Goal: Information Seeking & Learning: Compare options

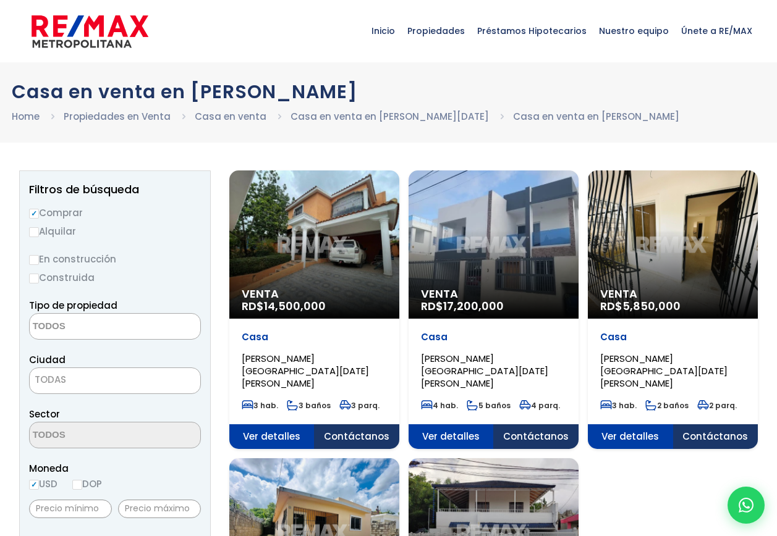
select select
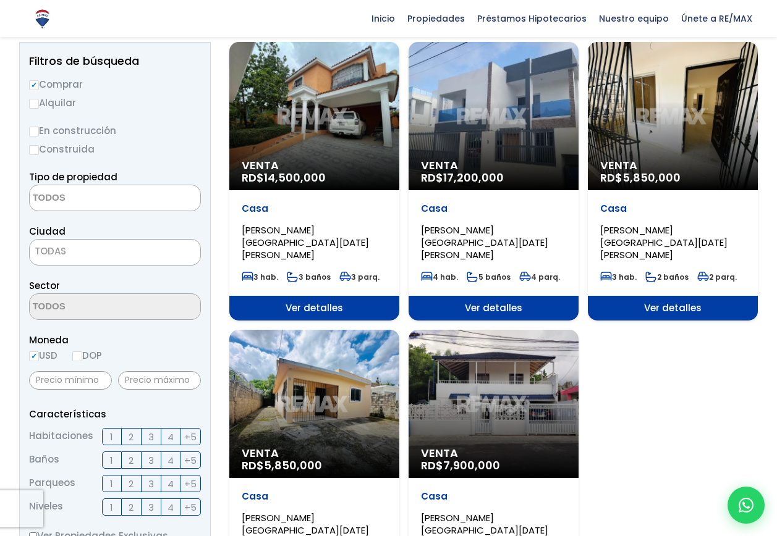
scroll to position [124, 0]
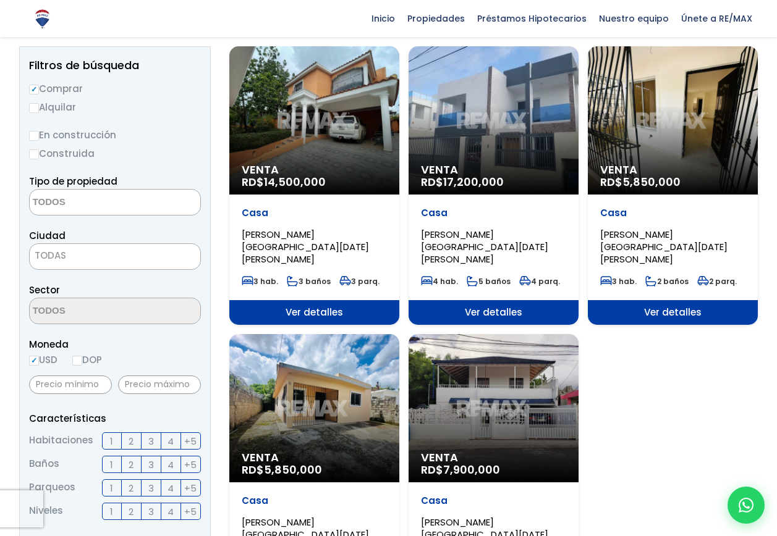
click at [704, 118] on div "Venta RD$ 5,850,000" at bounding box center [673, 120] width 170 height 148
click at [671, 141] on div "Venta RD$ 5,850,000" at bounding box center [673, 120] width 170 height 148
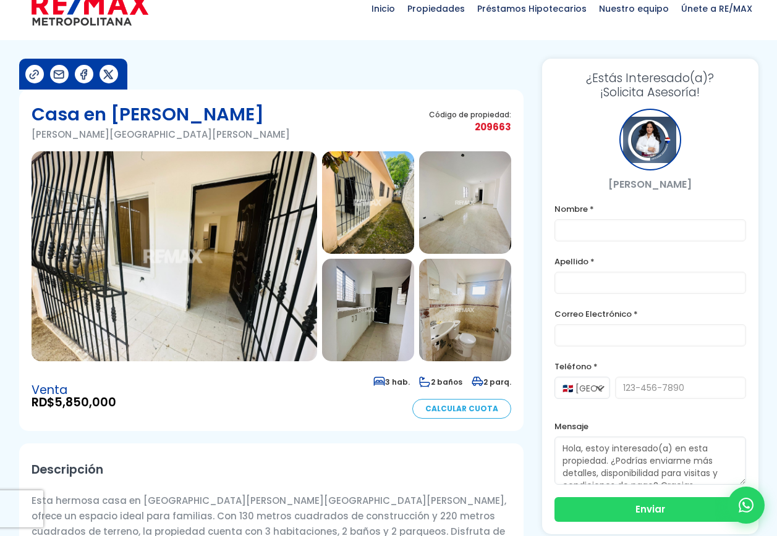
scroll to position [62, 0]
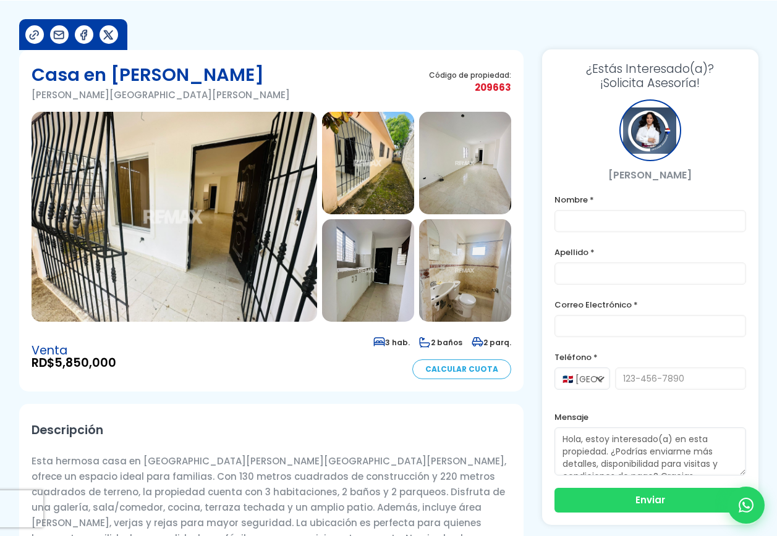
click at [375, 269] on img at bounding box center [368, 270] width 92 height 103
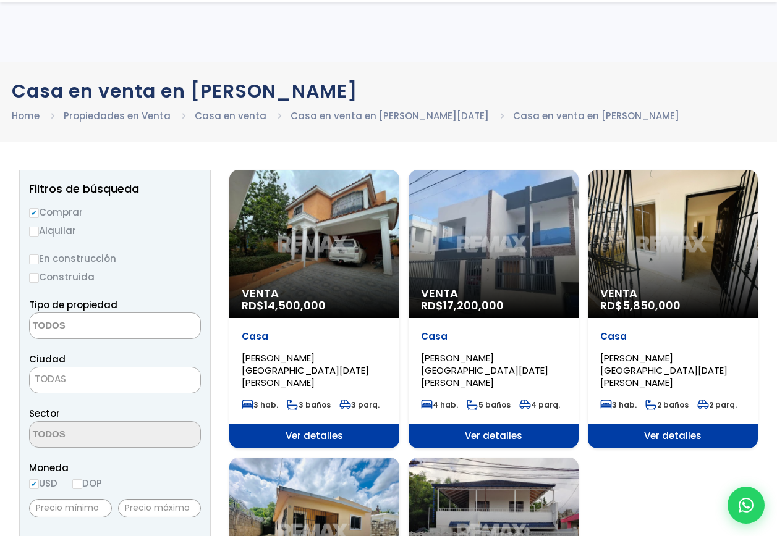
select select
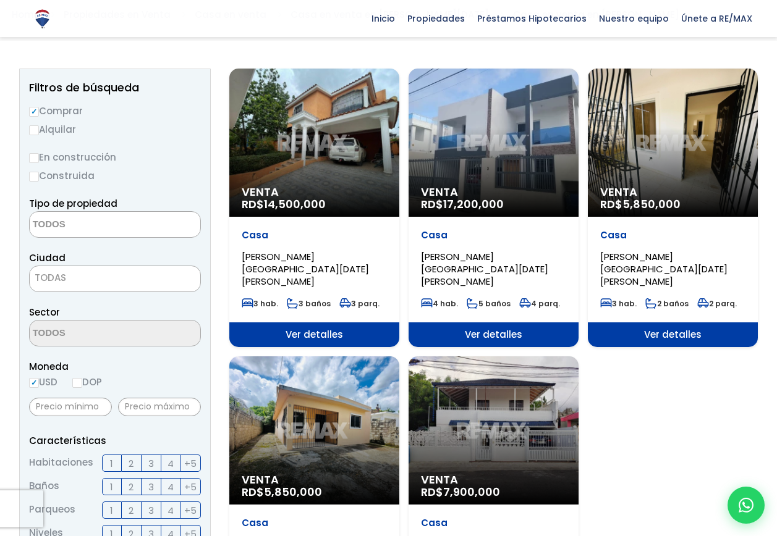
scroll to position [124, 0]
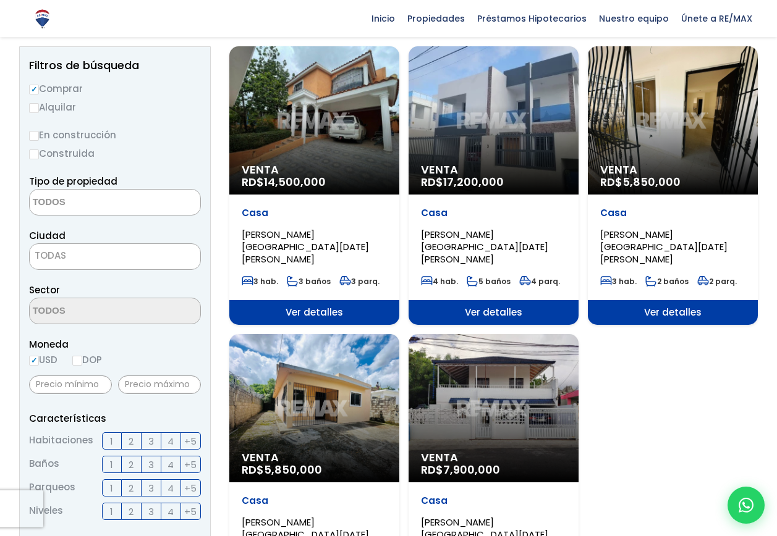
click at [295, 429] on div "Venta RD$ 5,850,000" at bounding box center [314, 408] width 170 height 148
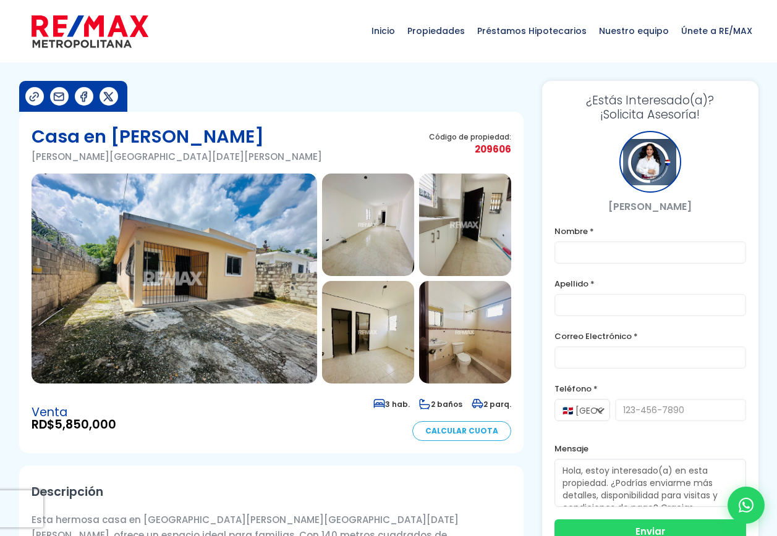
click at [345, 253] on img at bounding box center [368, 225] width 92 height 103
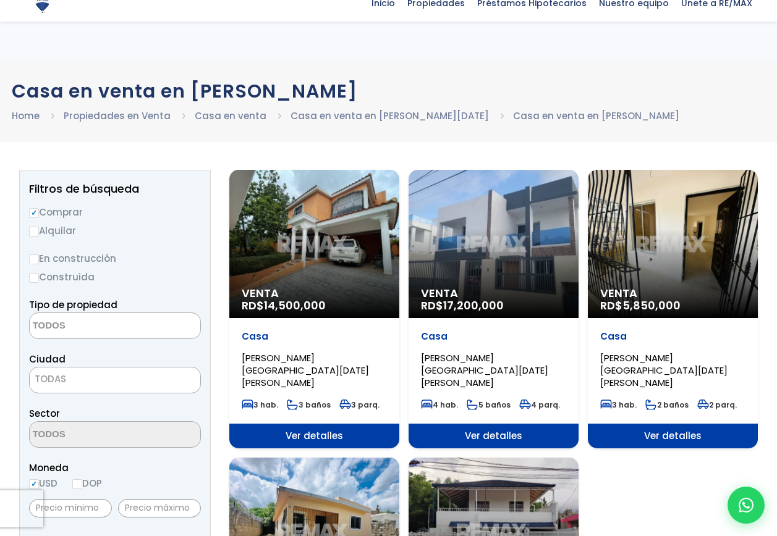
select select
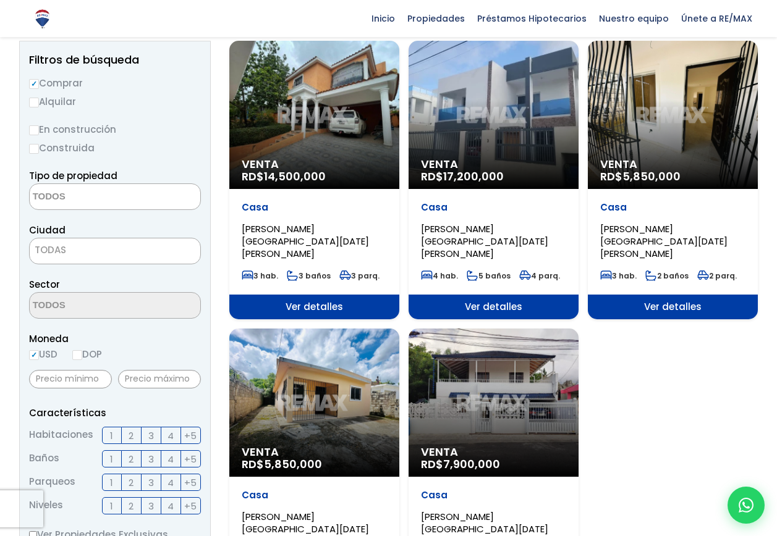
scroll to position [124, 0]
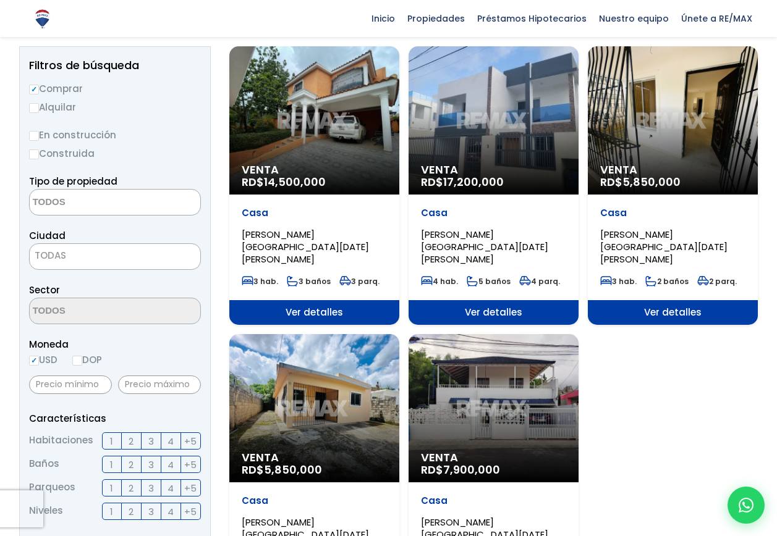
click at [345, 424] on div "Venta RD$ 5,850,000" at bounding box center [314, 408] width 170 height 148
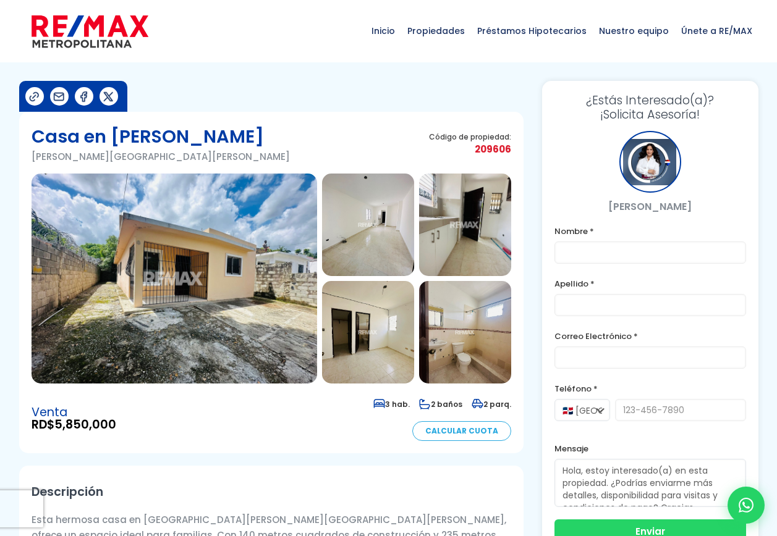
click at [476, 245] on img at bounding box center [465, 225] width 92 height 103
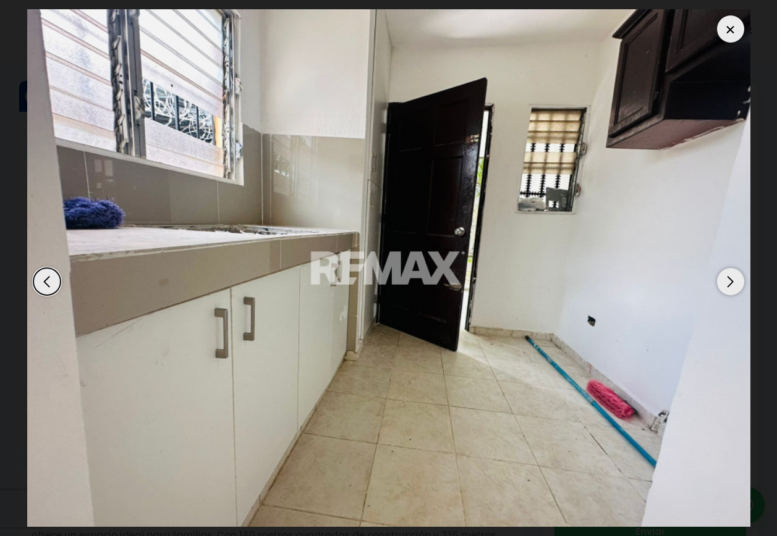
click at [48, 278] on div "Previous slide" at bounding box center [46, 281] width 27 height 27
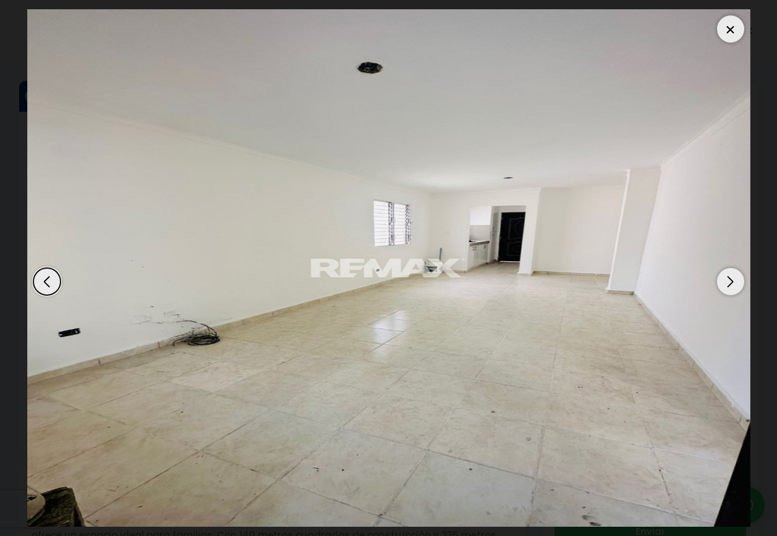
click at [726, 278] on div "Next slide" at bounding box center [730, 281] width 27 height 27
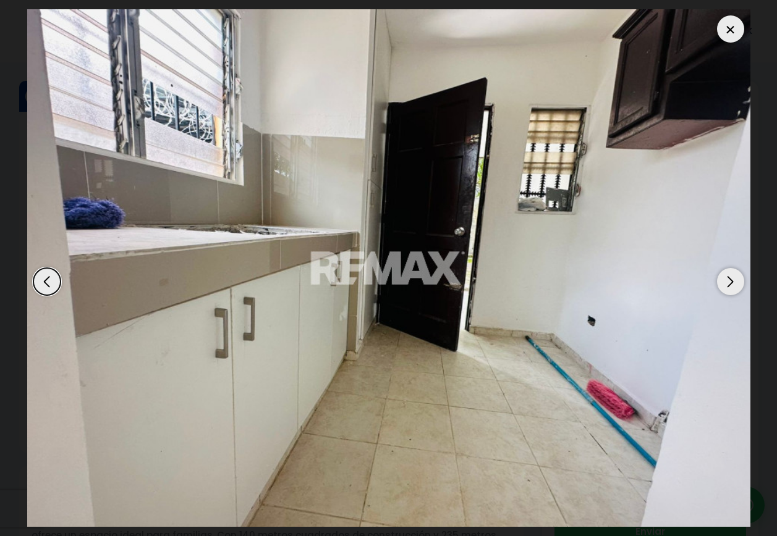
click at [726, 278] on div "Next slide" at bounding box center [730, 281] width 27 height 27
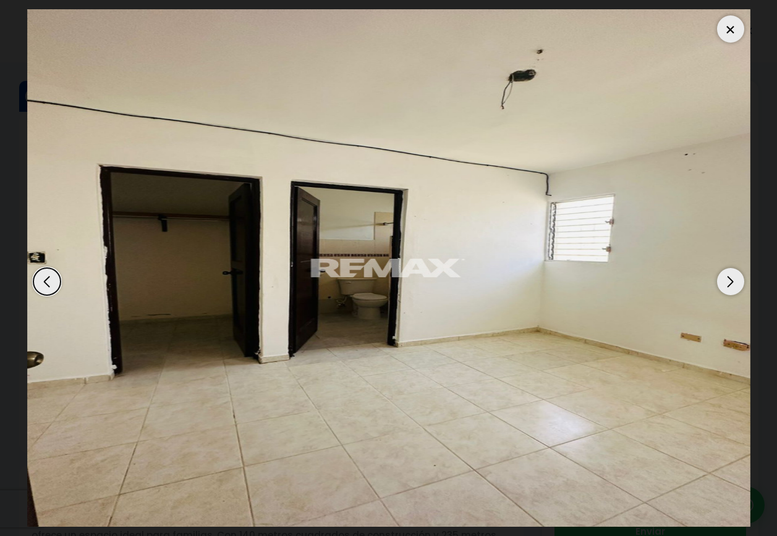
click at [724, 273] on div "Next slide" at bounding box center [730, 281] width 27 height 27
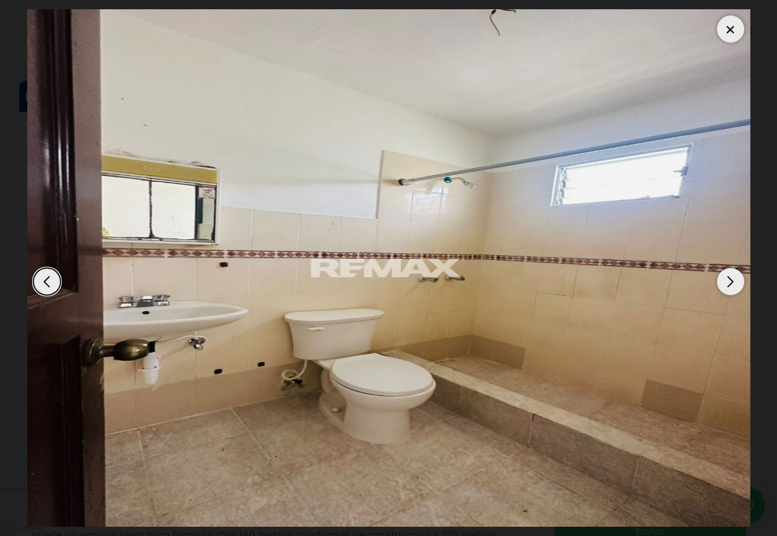
click at [724, 273] on div "Next slide" at bounding box center [730, 281] width 27 height 27
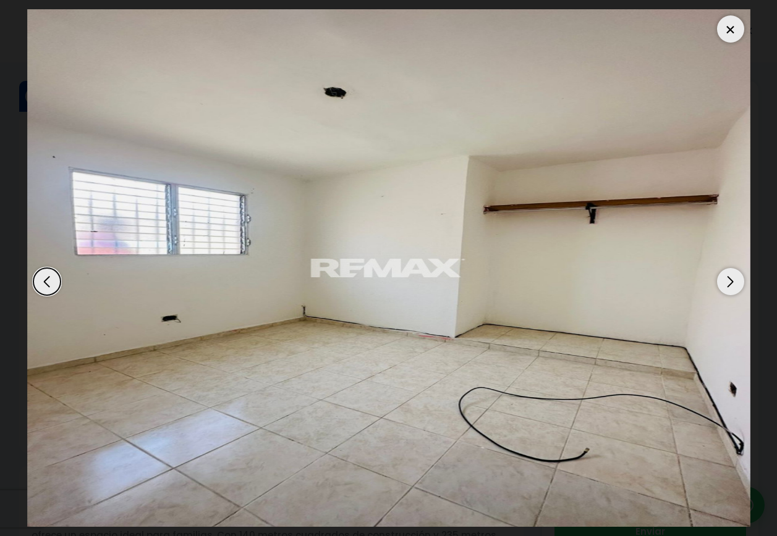
click at [724, 273] on div "Next slide" at bounding box center [730, 281] width 27 height 27
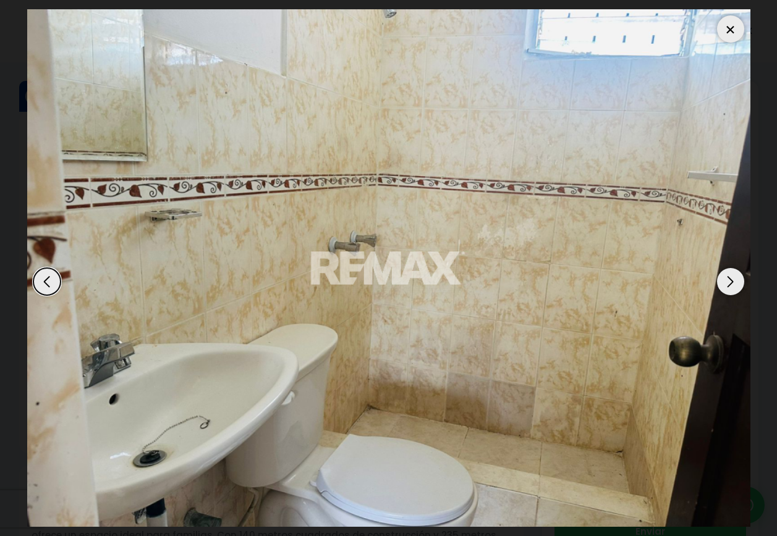
click at [724, 273] on div "Next slide" at bounding box center [730, 281] width 27 height 27
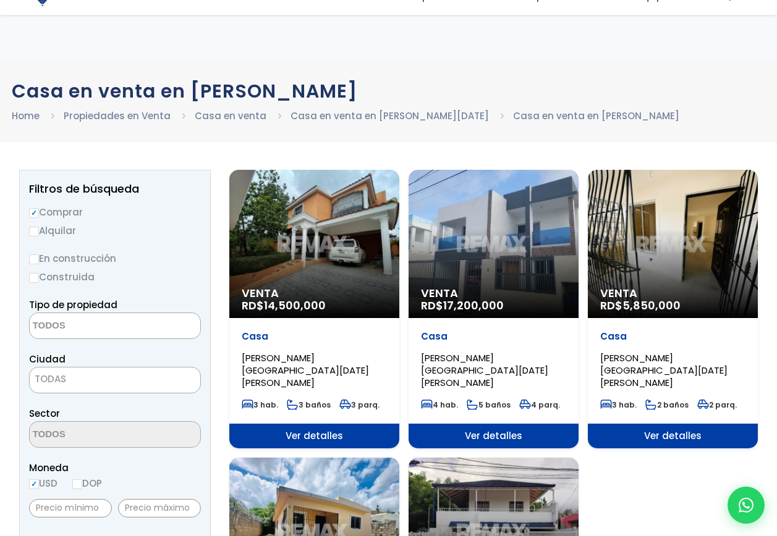
select select
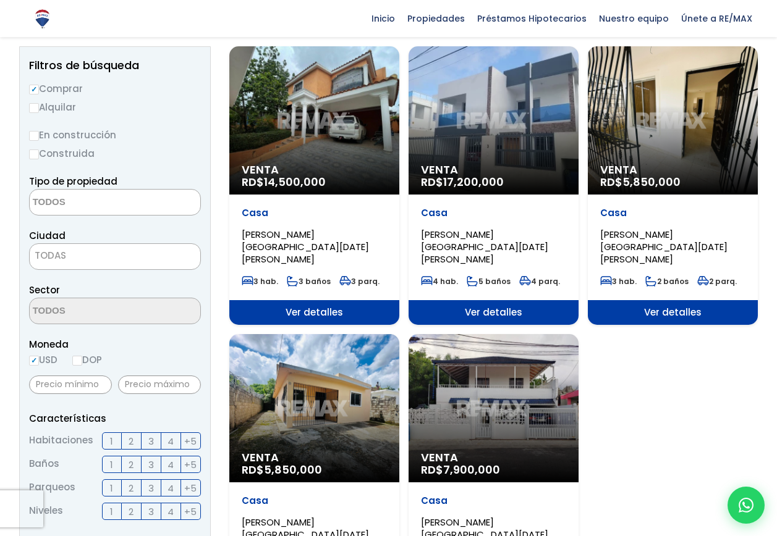
scroll to position [185, 0]
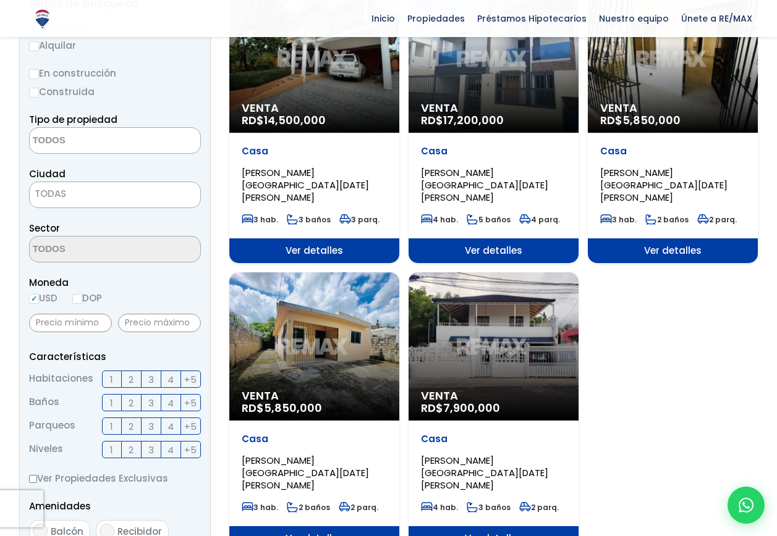
click at [486, 304] on div "Venta RD$ 7,900,000" at bounding box center [494, 347] width 170 height 148
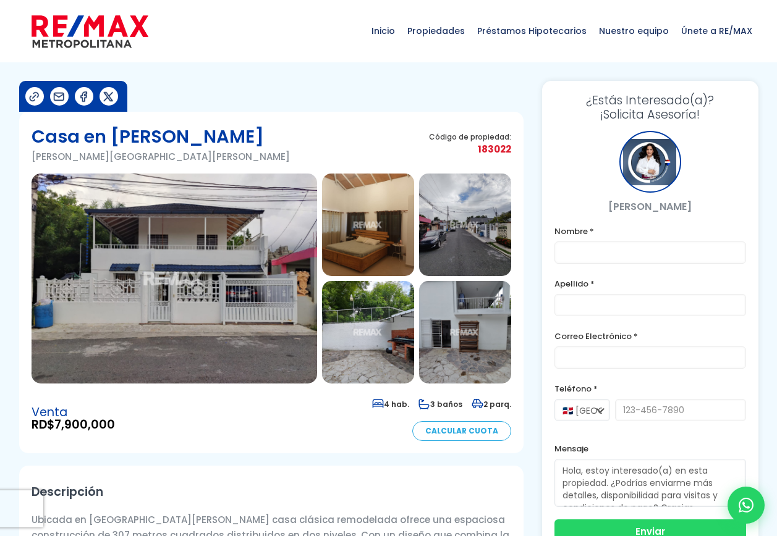
click at [157, 242] on img at bounding box center [175, 279] width 286 height 210
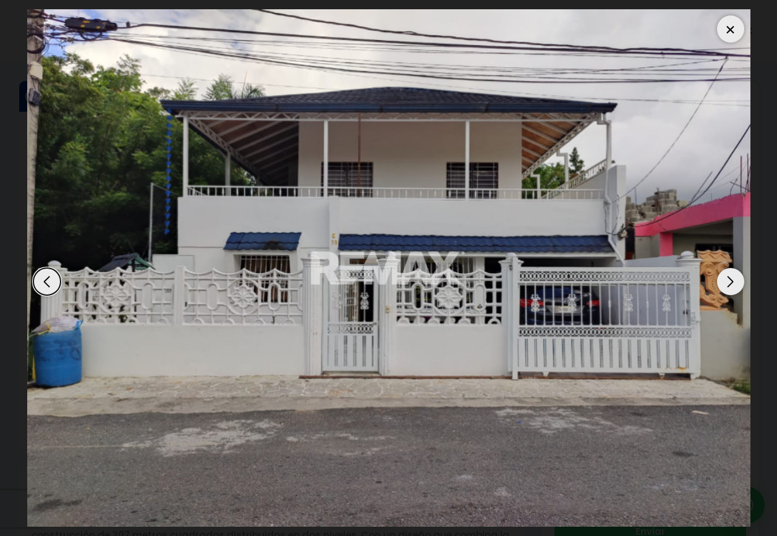
click at [740, 282] on div "Next slide" at bounding box center [730, 281] width 27 height 27
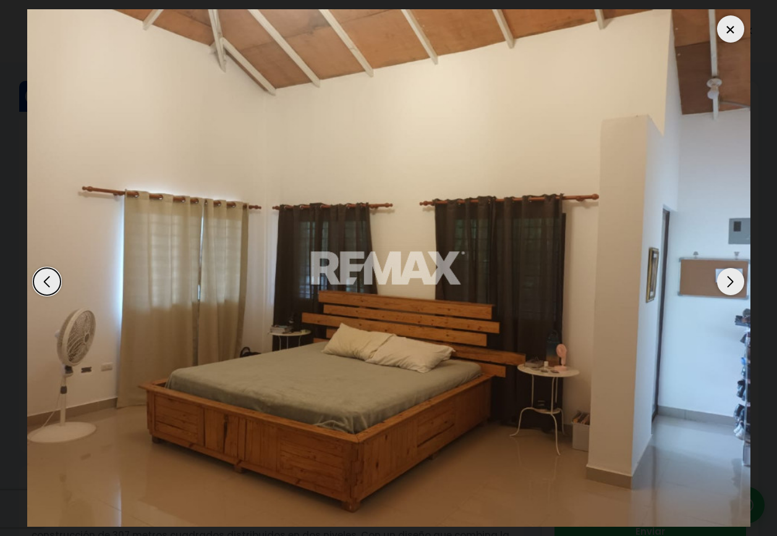
click at [733, 287] on div "Next slide" at bounding box center [730, 281] width 27 height 27
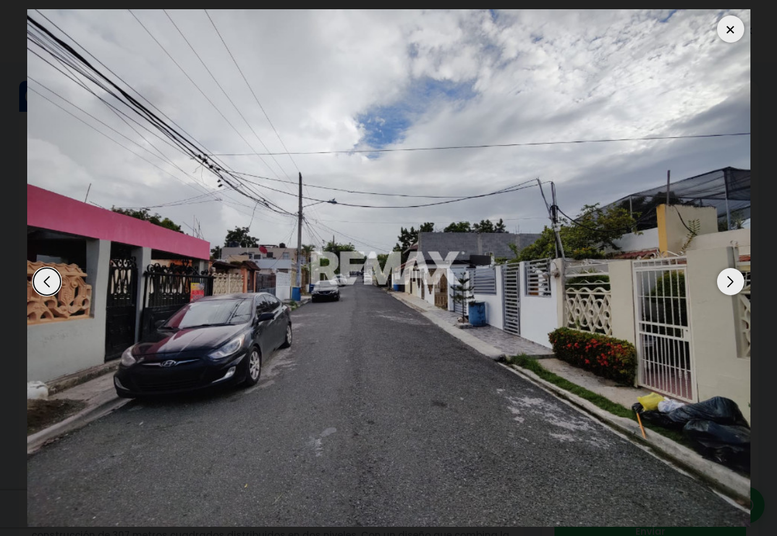
click at [732, 288] on div "Next slide" at bounding box center [730, 281] width 27 height 27
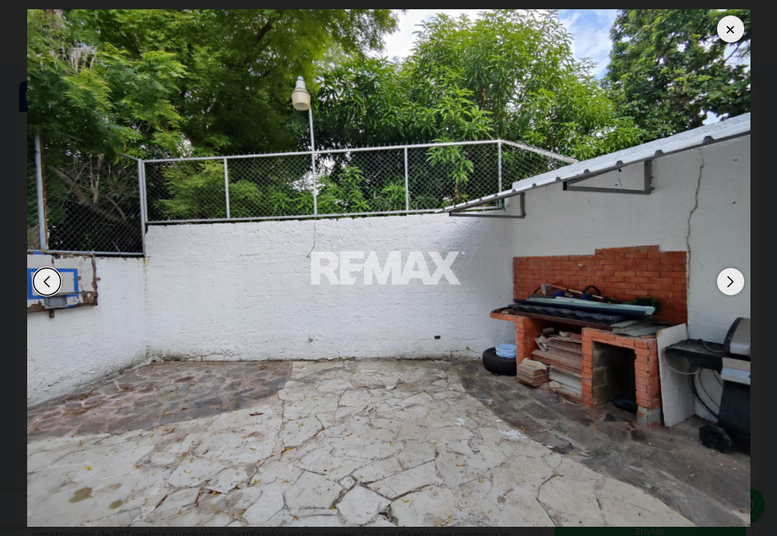
click at [732, 288] on div "Next slide" at bounding box center [730, 281] width 27 height 27
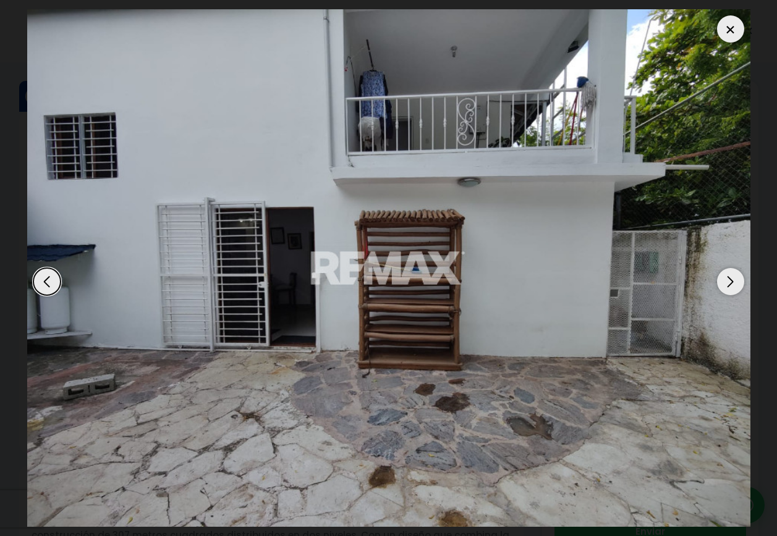
click at [43, 280] on div "Previous slide" at bounding box center [46, 281] width 27 height 27
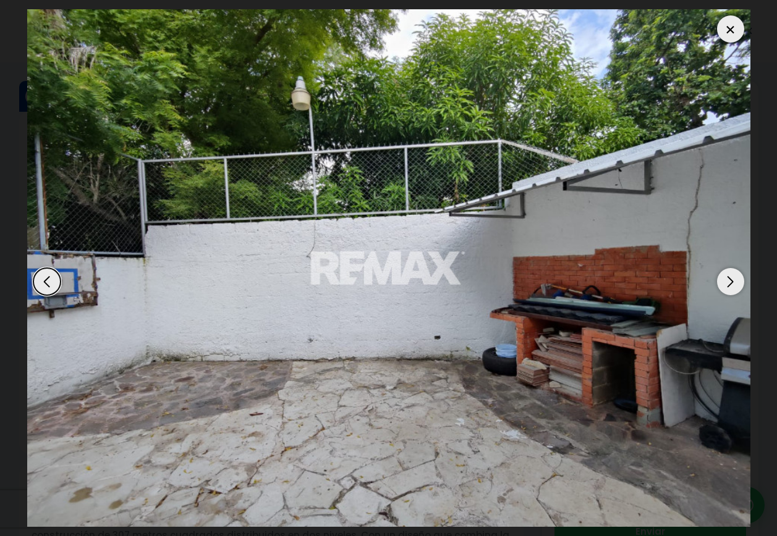
click at [732, 281] on div "Next slide" at bounding box center [730, 281] width 27 height 27
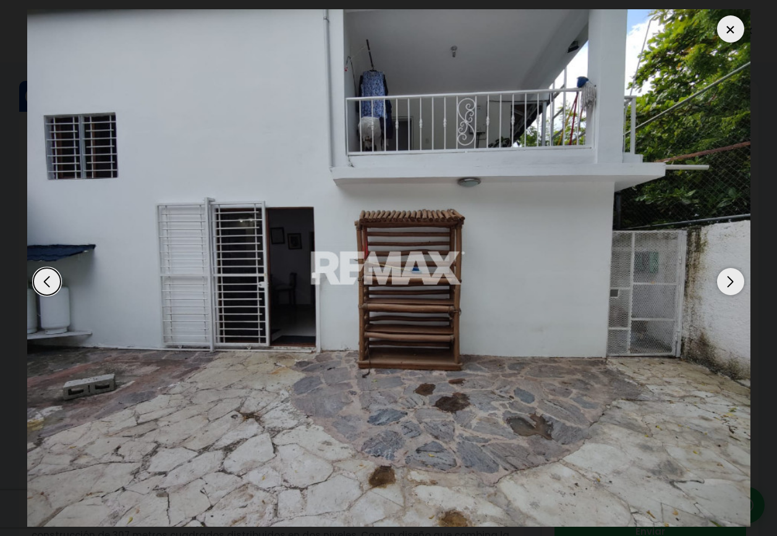
click at [730, 281] on div "Next slide" at bounding box center [730, 281] width 27 height 27
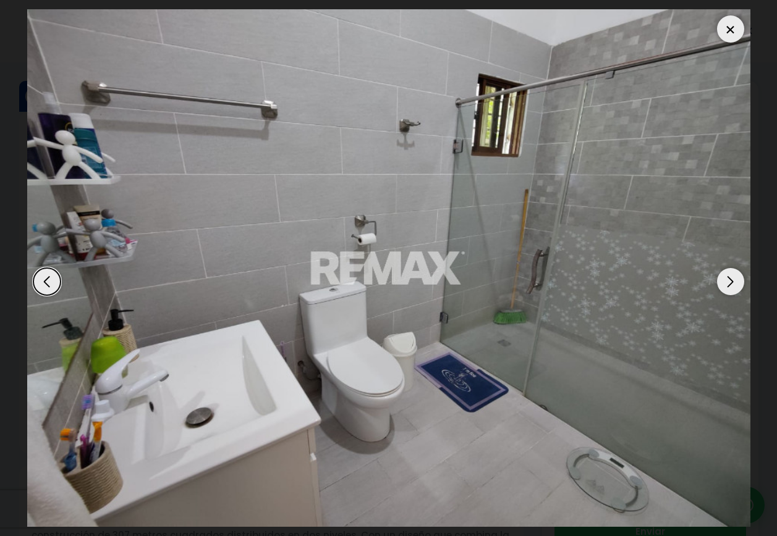
click at [730, 281] on div "Next slide" at bounding box center [730, 281] width 27 height 27
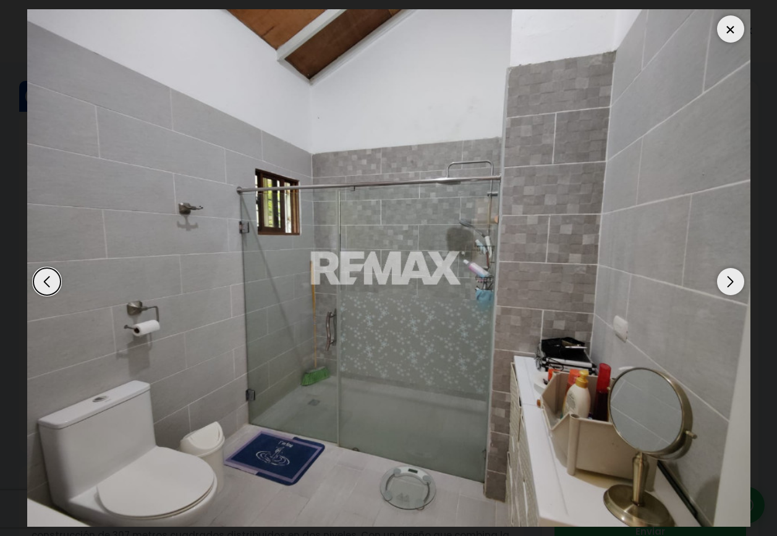
click at [730, 281] on div "Next slide" at bounding box center [730, 281] width 27 height 27
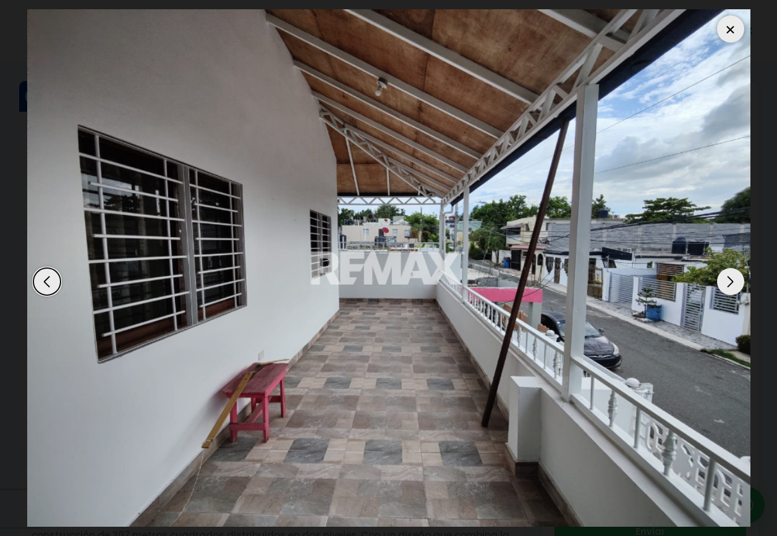
click at [730, 281] on div "Next slide" at bounding box center [730, 281] width 27 height 27
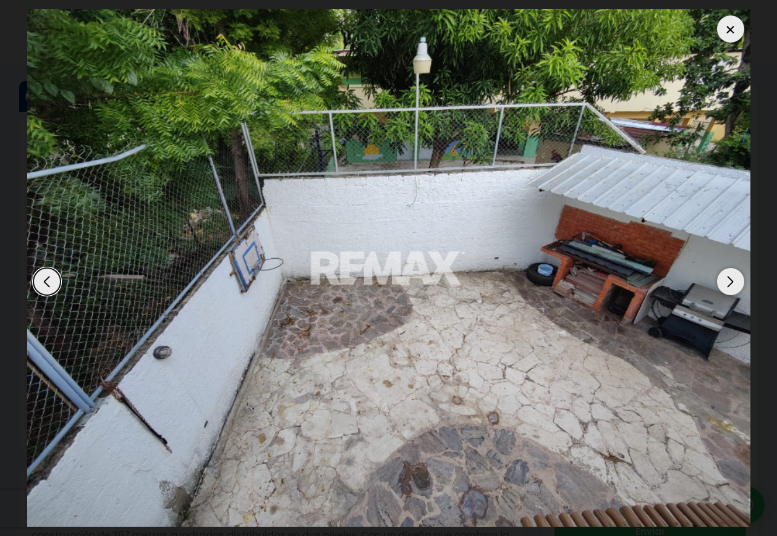
click at [730, 281] on div "Next slide" at bounding box center [730, 281] width 27 height 27
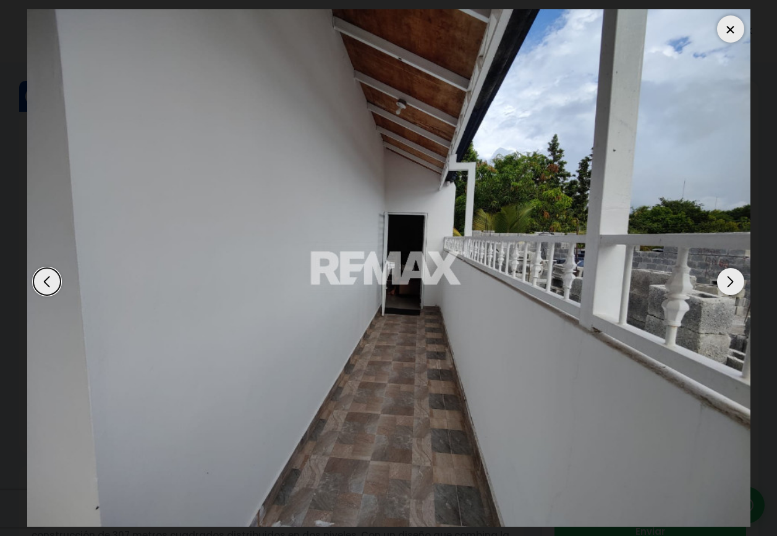
click at [730, 281] on div "Next slide" at bounding box center [730, 281] width 27 height 27
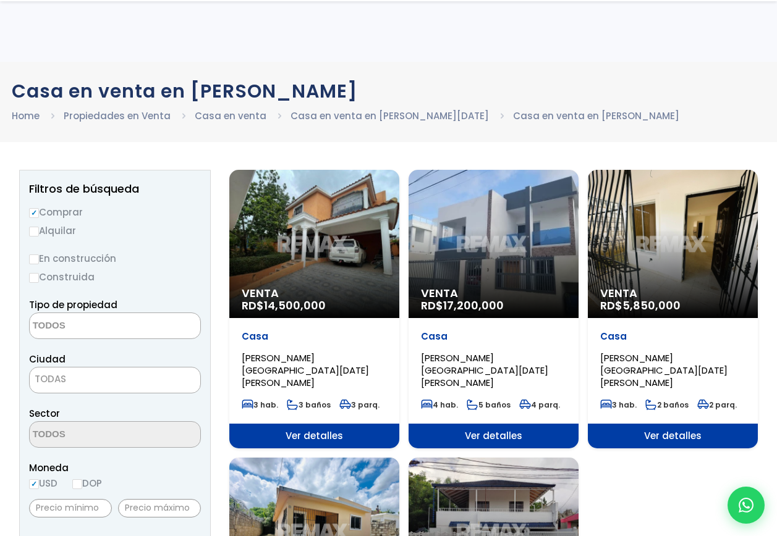
select select
